Goal: Task Accomplishment & Management: Use online tool/utility

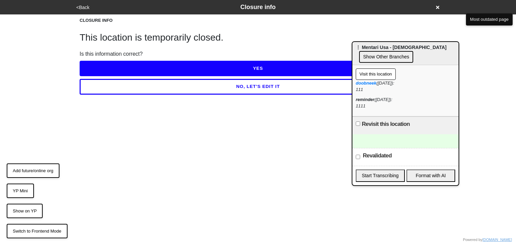
click at [377, 72] on button "Visit this location" at bounding box center [376, 74] width 40 height 11
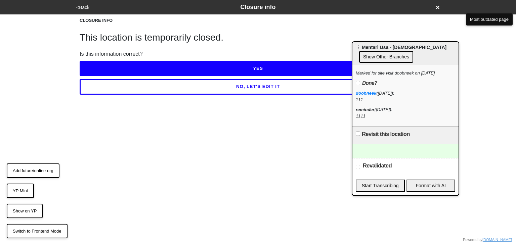
click at [357, 84] on input "Done?" at bounding box center [358, 83] width 4 height 4
checkbox input "true"
click at [331, 122] on html "<Back Closure info CLOSURE INFO This location is temporarily closed. Is this in…" at bounding box center [258, 61] width 516 height 122
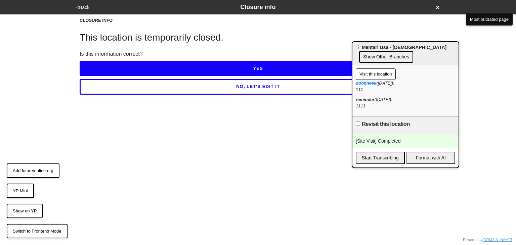
click at [391, 136] on div "[Site Visit] Completed" at bounding box center [406, 141] width 106 height 14
